Goal: Task Accomplishment & Management: Use online tool/utility

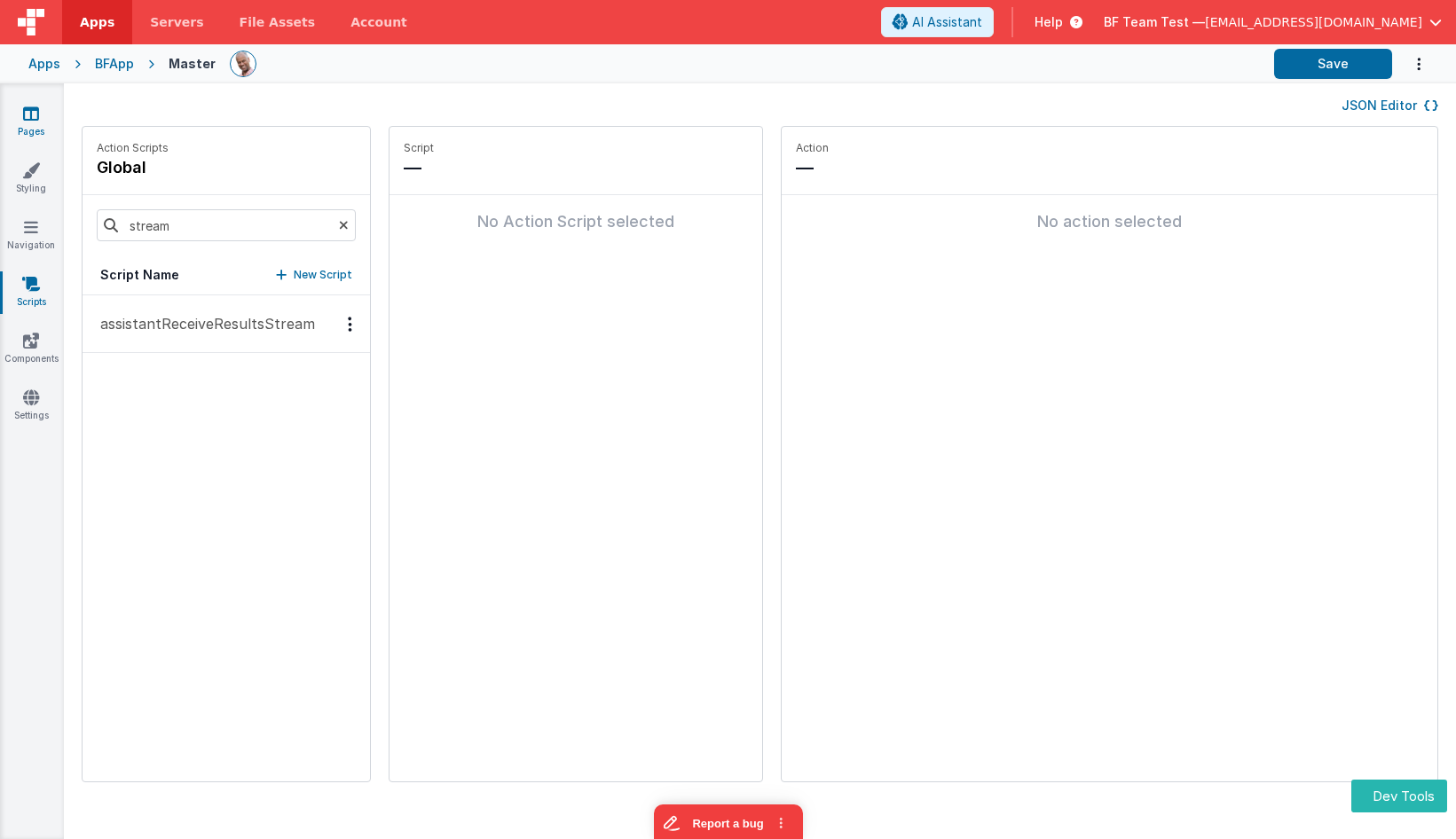
click at [24, 112] on icon at bounding box center [31, 114] width 16 height 17
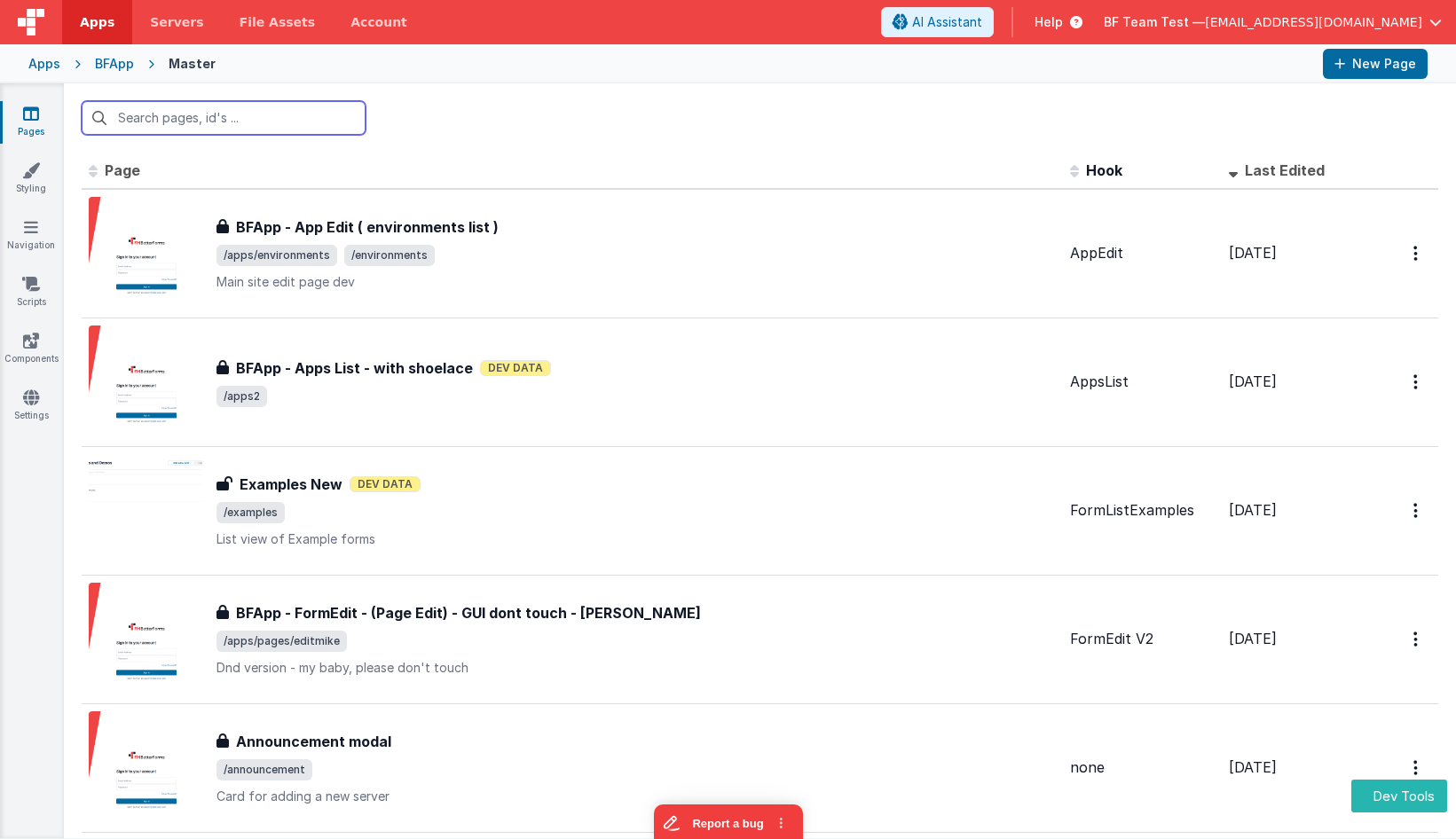
click at [236, 117] on input "text" at bounding box center [223, 118] width 284 height 34
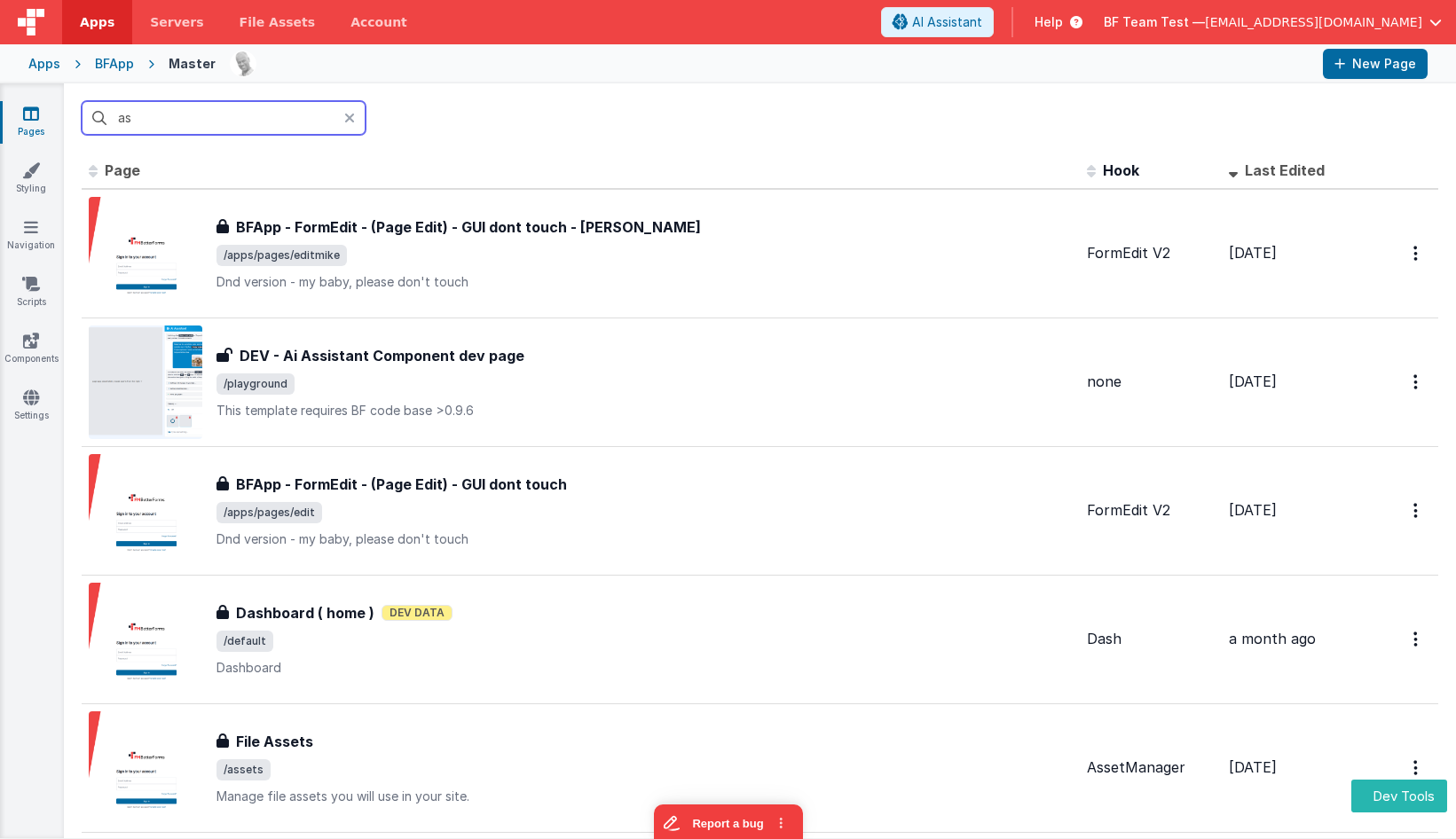
type input "ass"
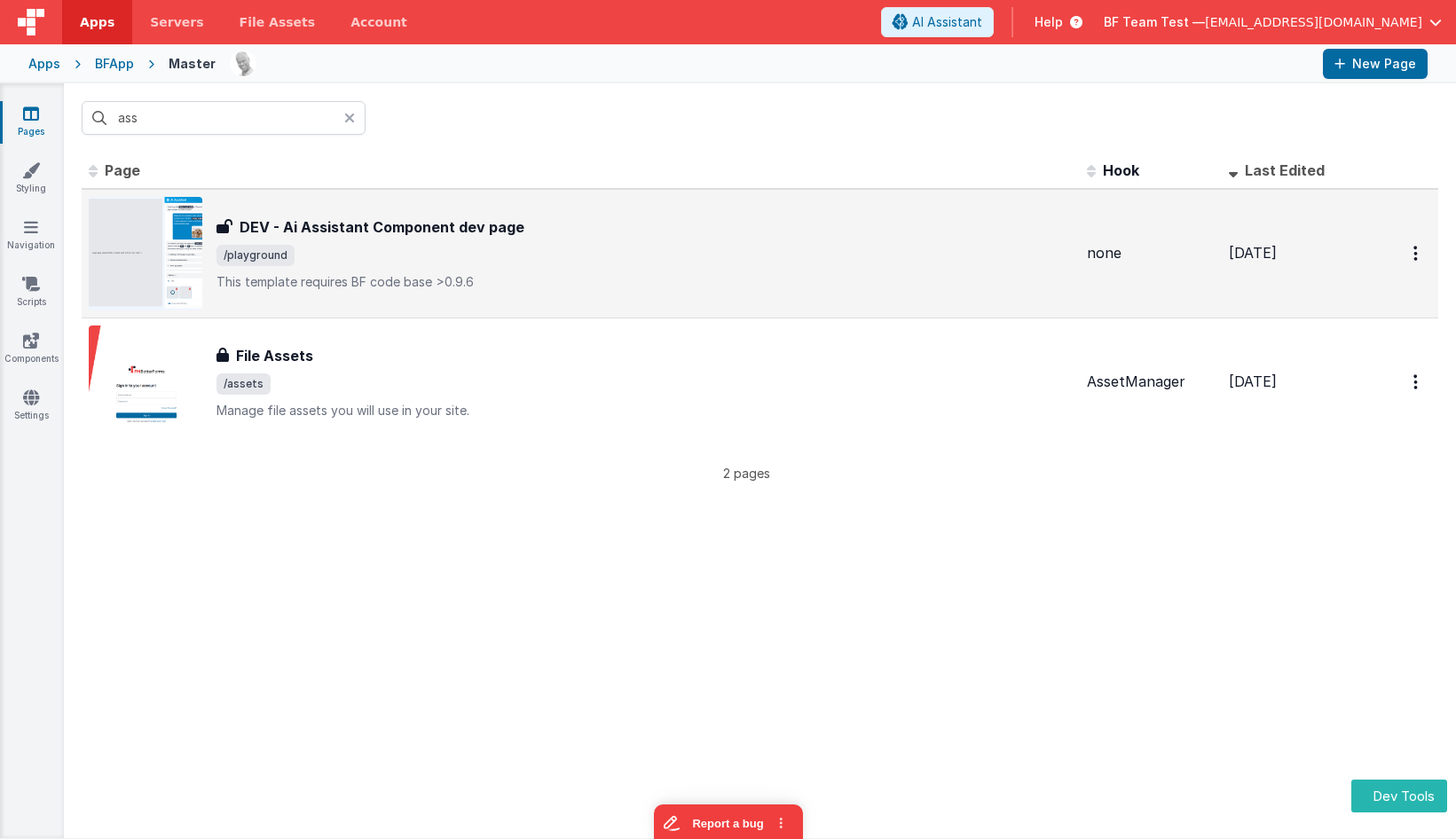
click at [373, 283] on p "This template requires BF code base >0.9.6" at bounding box center [644, 282] width 856 height 17
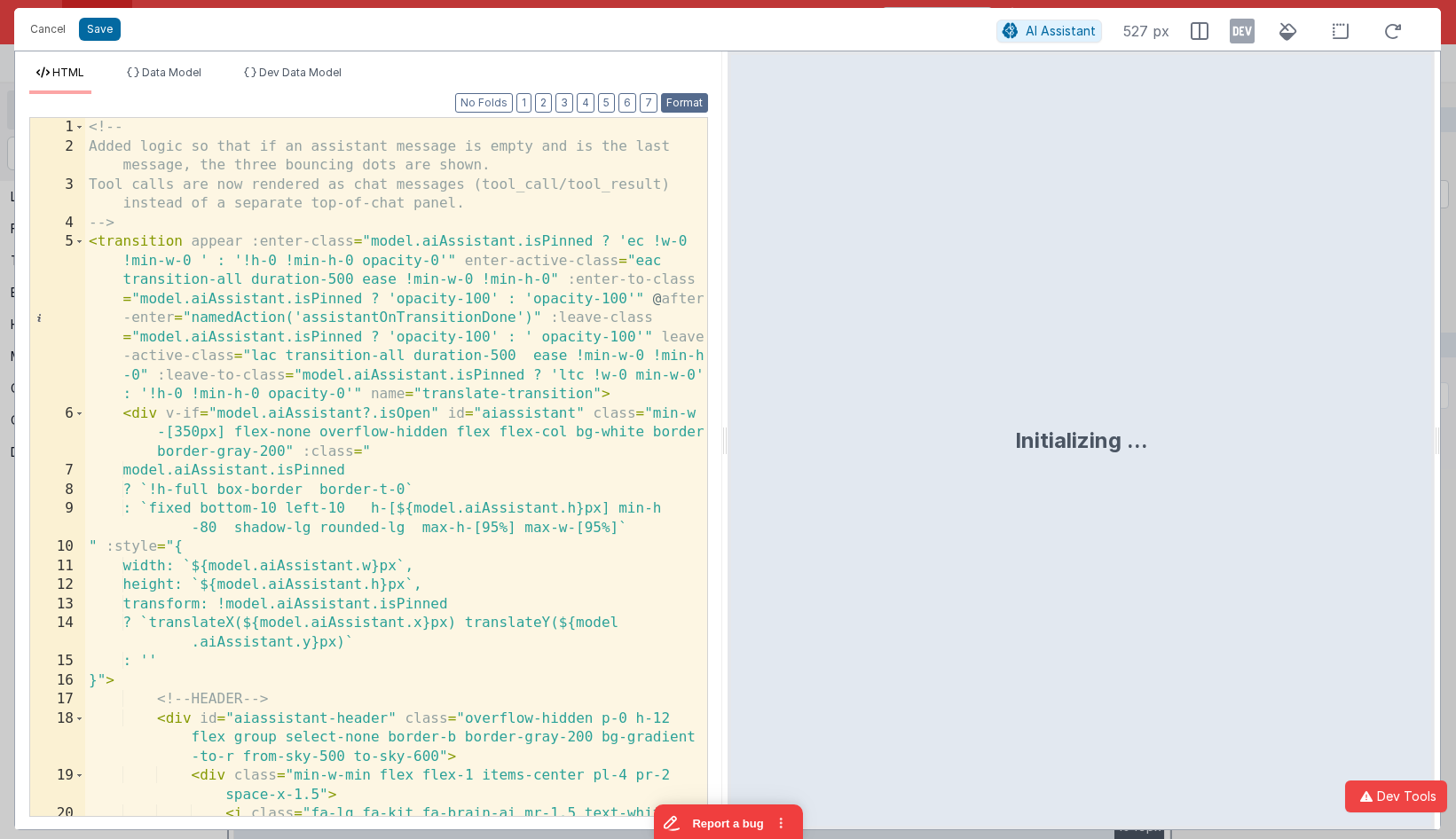
click at [685, 100] on button "Format" at bounding box center [684, 103] width 47 height 19
click at [545, 107] on button "2" at bounding box center [544, 103] width 17 height 19
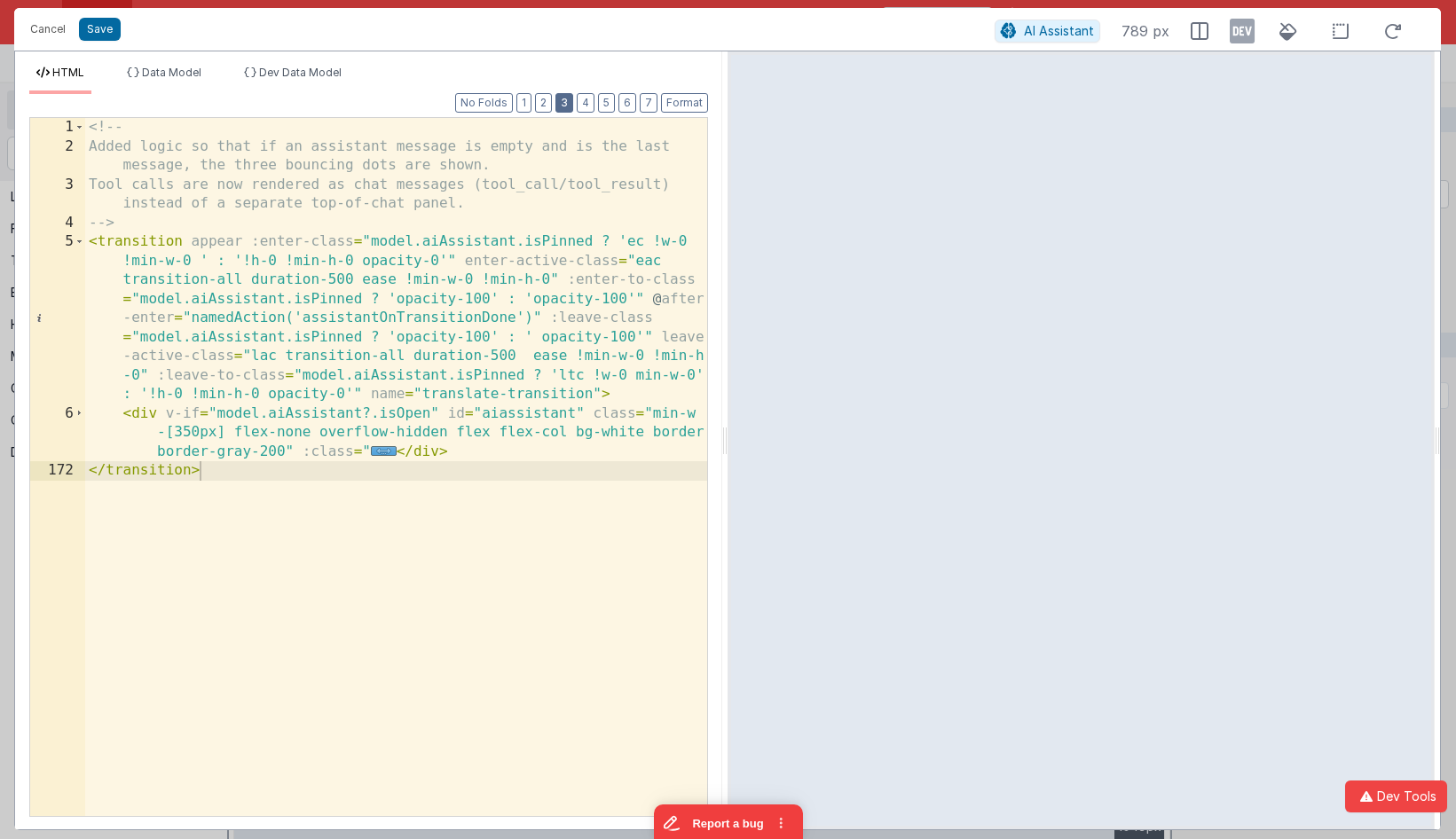
click at [569, 104] on button "3" at bounding box center [564, 103] width 17 height 19
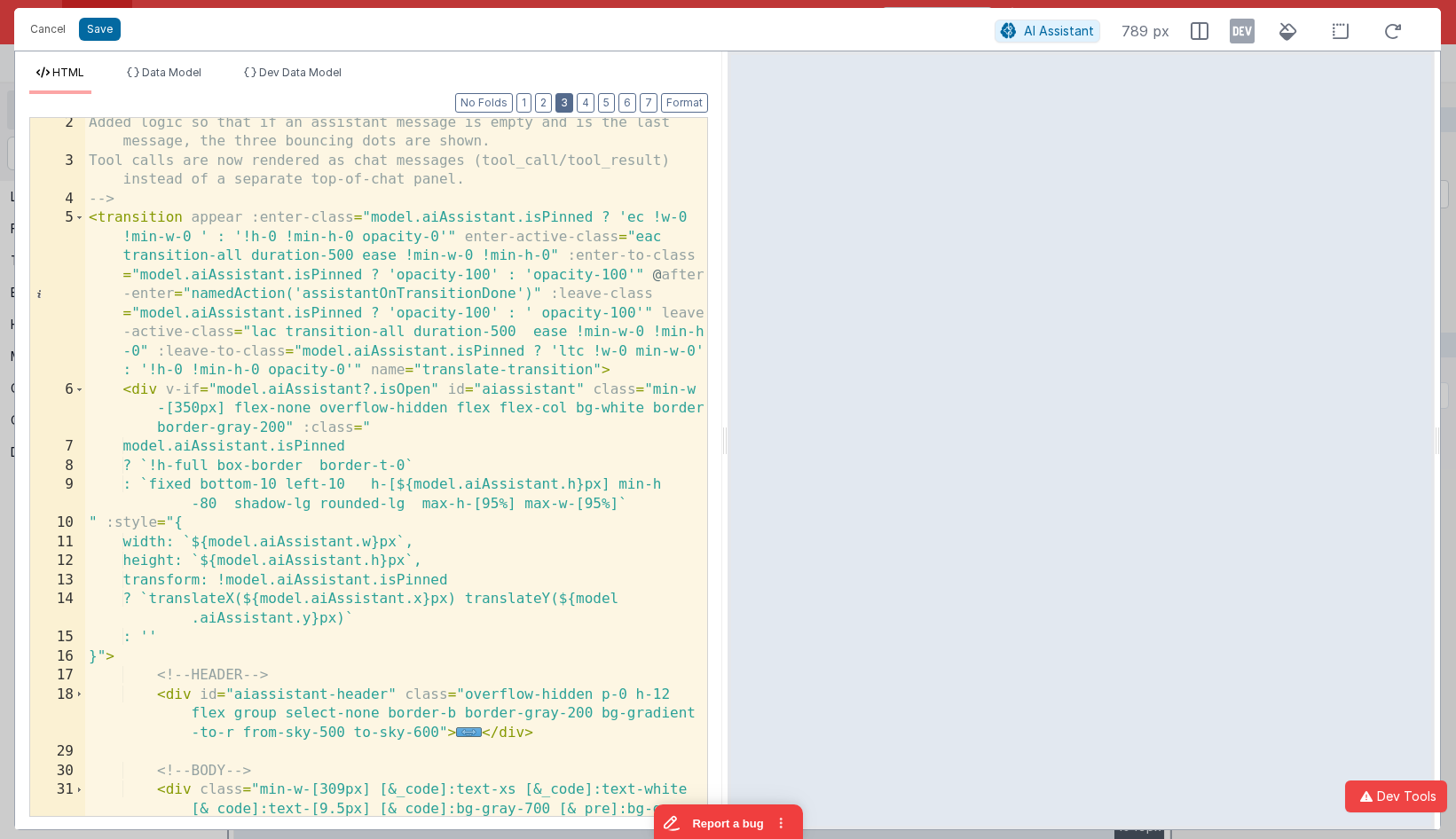
scroll to position [160, 0]
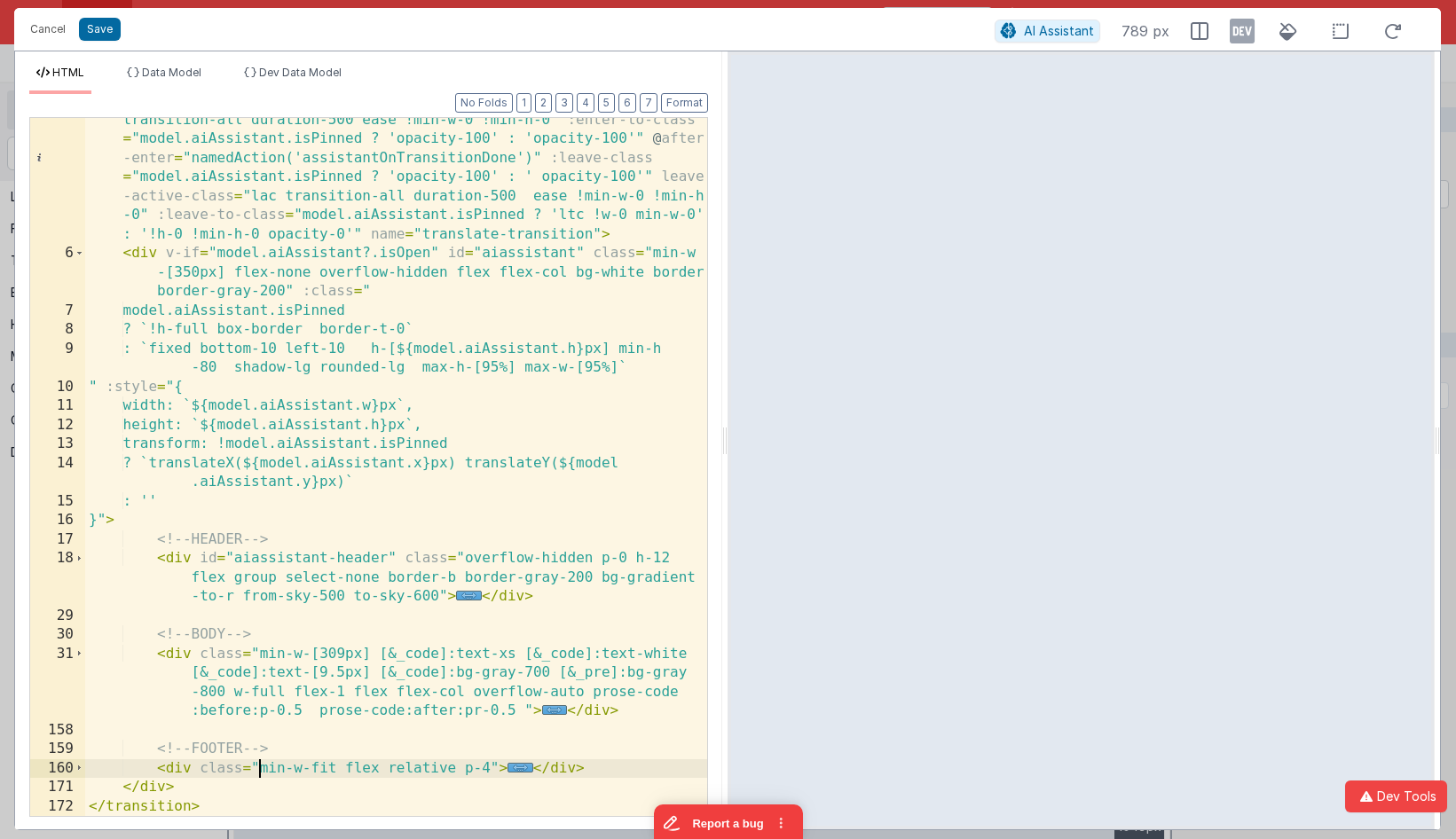
click at [259, 767] on div "< transition appear :enter-class = "model.aiAssistant.isPinned ? 'ec !w-0 !min-…" at bounding box center [396, 517] width 622 height 889
click at [81, 256] on span at bounding box center [79, 253] width 10 height 19
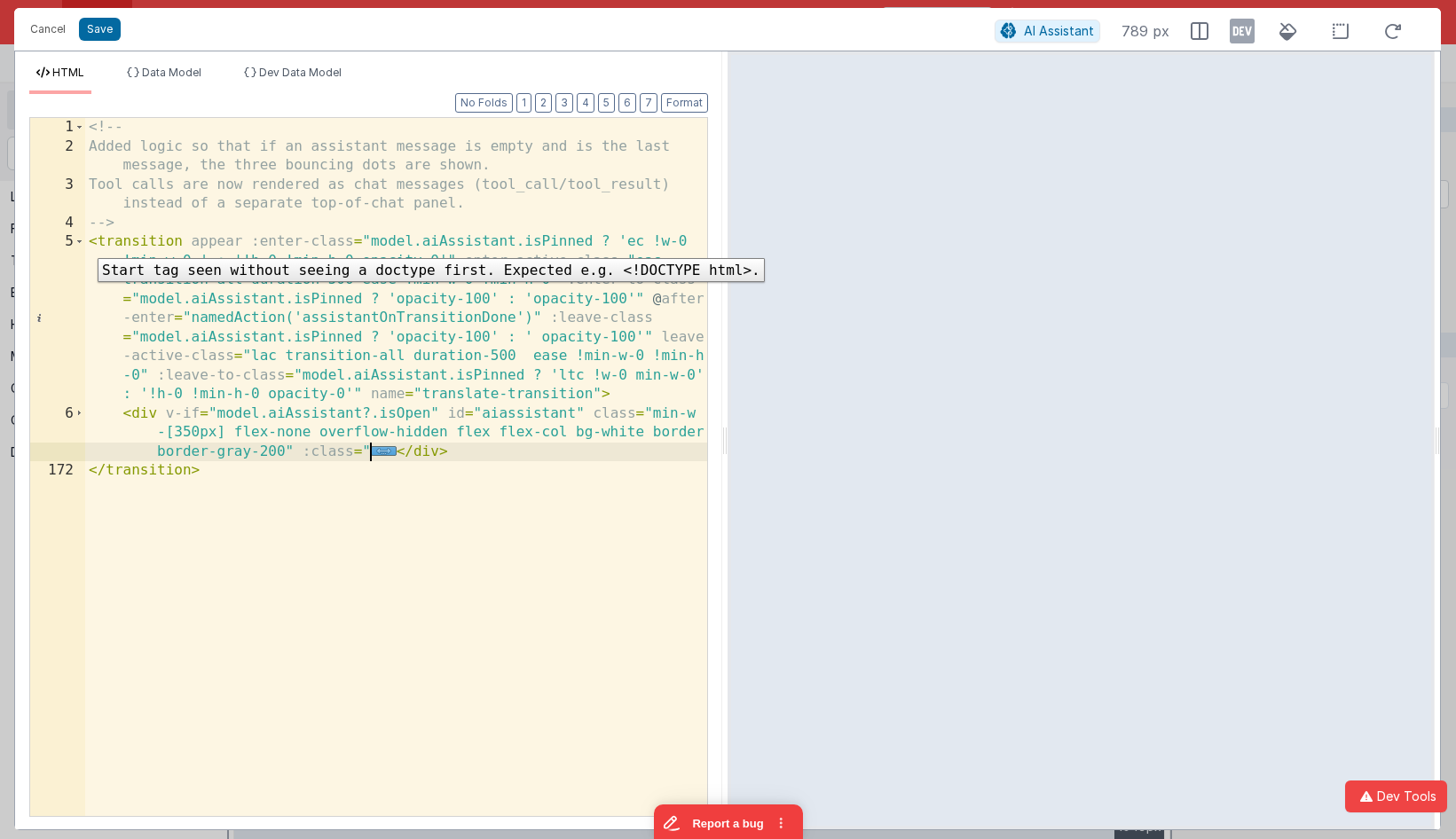
click at [85, 245] on div "5" at bounding box center [57, 318] width 55 height 172
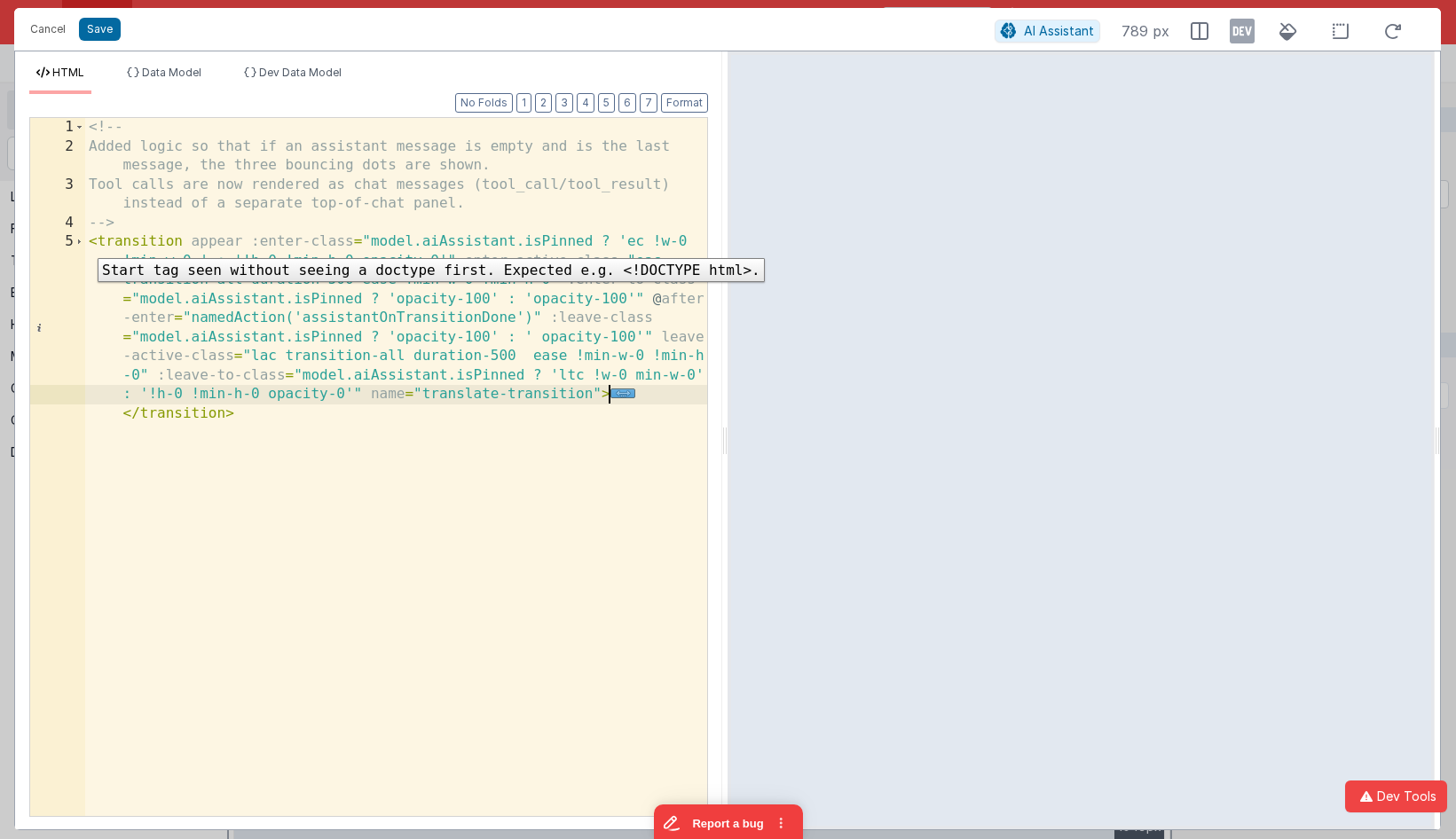
click at [85, 245] on div "5" at bounding box center [57, 328] width 55 height 191
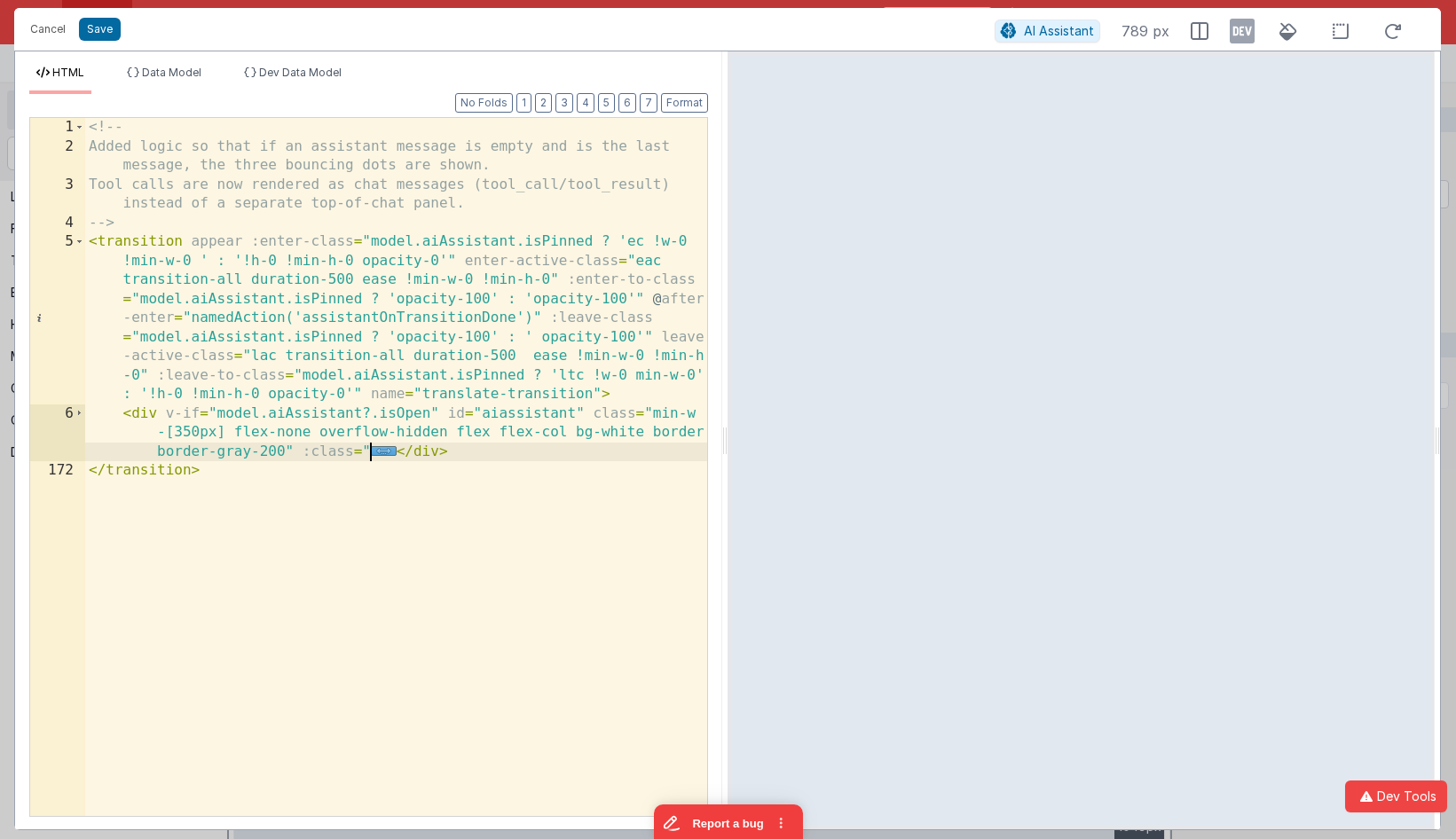
click at [377, 446] on div "<!-- Added logic so that if an assistant message is empty and is the last messa…" at bounding box center [396, 486] width 622 height 737
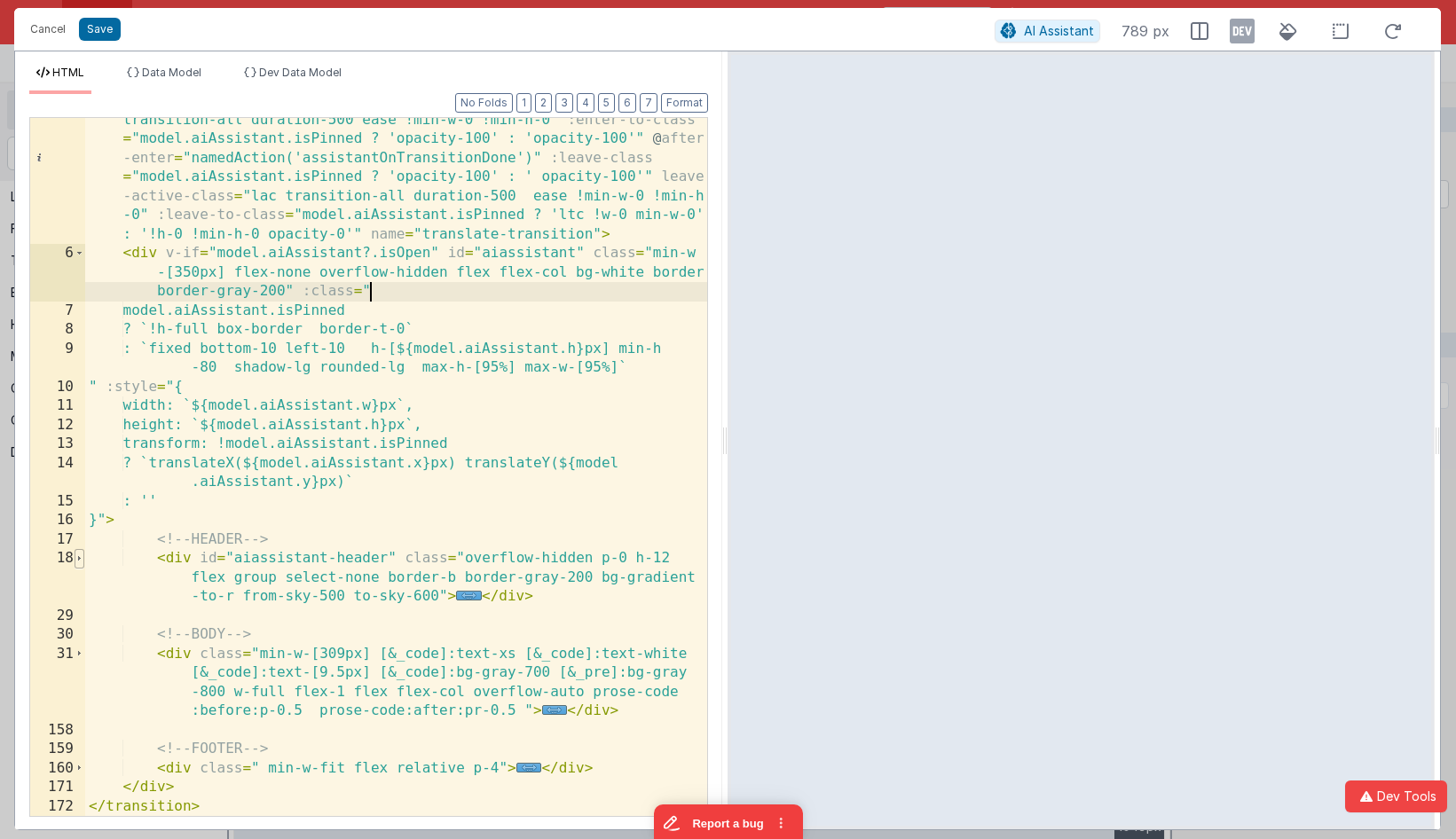
click at [78, 562] on span at bounding box center [79, 559] width 10 height 19
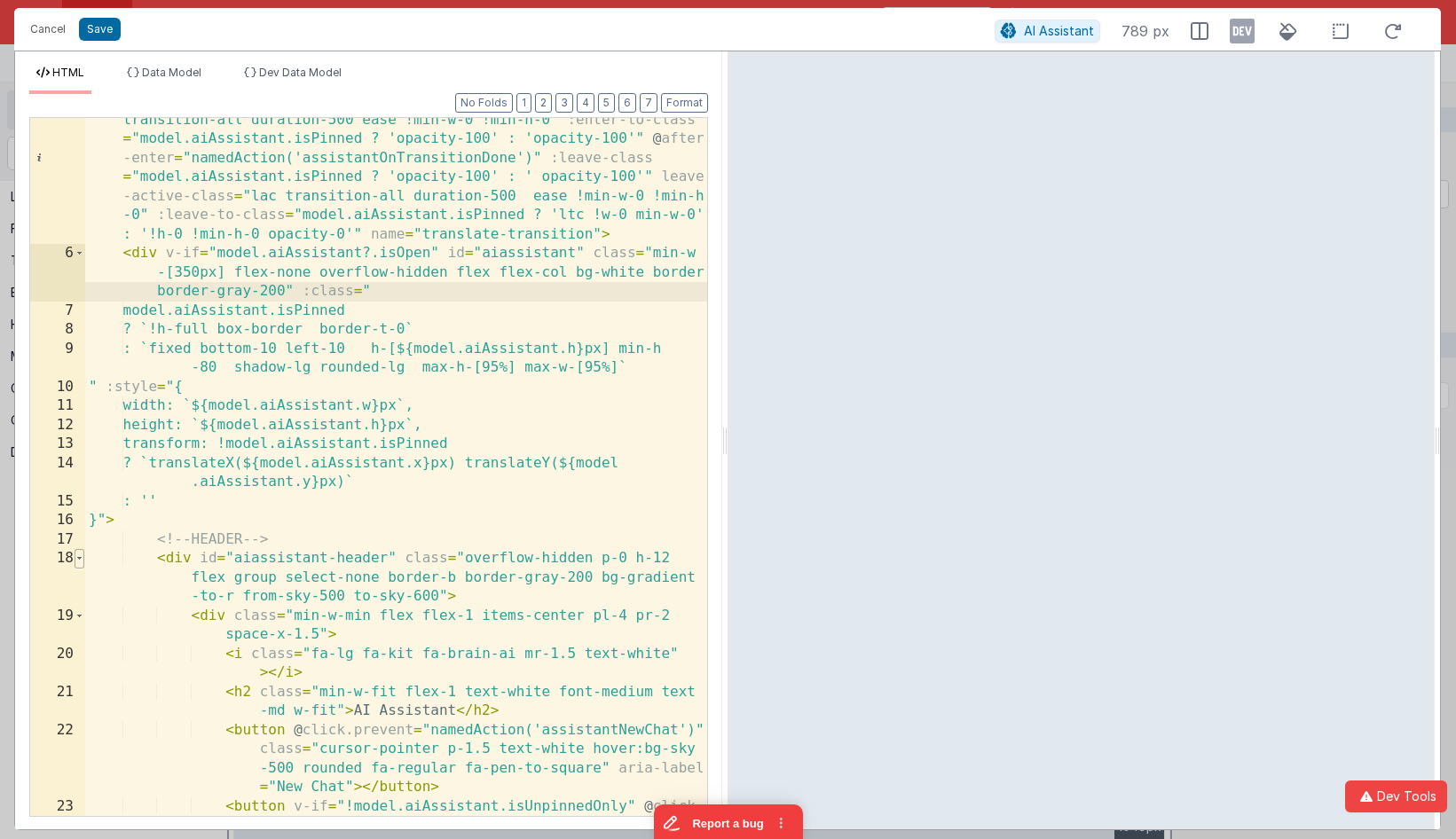
click at [81, 562] on span at bounding box center [79, 559] width 10 height 19
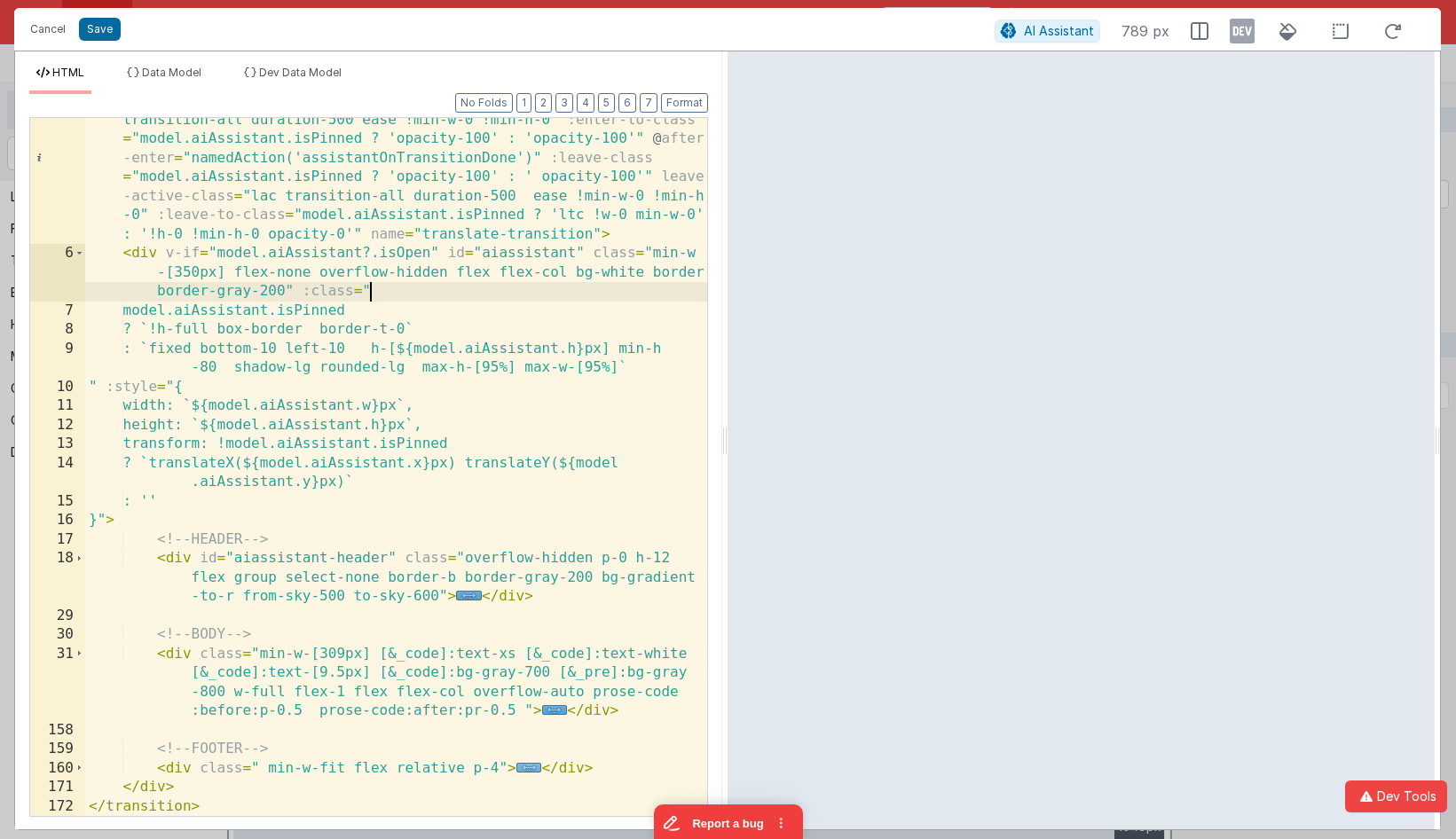
click at [524, 768] on span "..." at bounding box center [529, 768] width 26 height 10
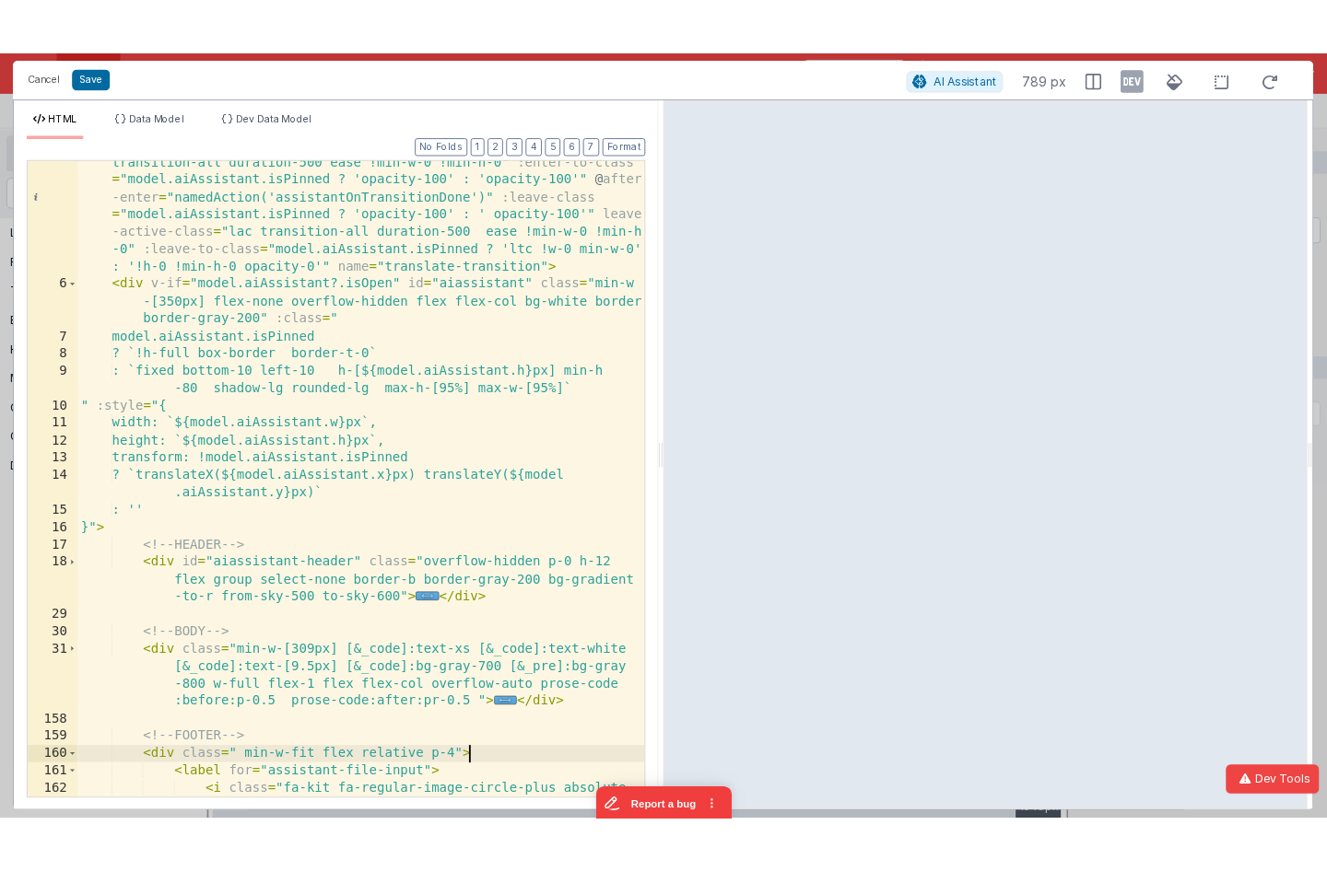
scroll to position [168, 0]
